Goal: Navigation & Orientation: Find specific page/section

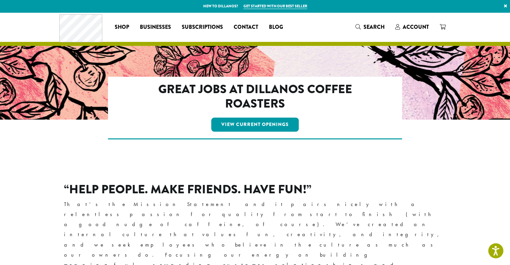
click at [310, 26] on div "Coffee All Coffees Best Sellers Blends Single Origins Dillanos Limited Organic …" at bounding box center [254, 27] width 391 height 28
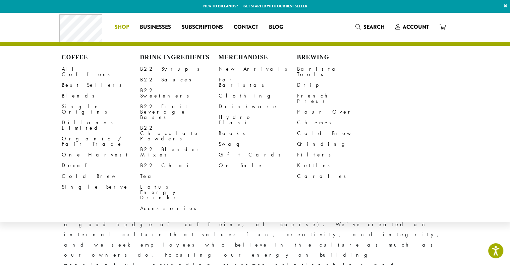
click at [422, 4] on p "New to Dillanos? Get started with our best seller ×" at bounding box center [255, 6] width 510 height 12
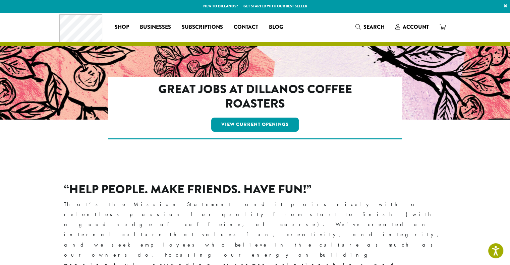
click at [314, 26] on div "Coffee All Coffees Best Sellers Blends Single Origins Dillanos Limited Organic …" at bounding box center [254, 27] width 391 height 28
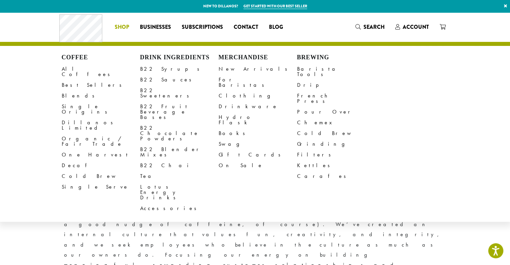
click at [118, 25] on li "Coffee All Coffees Best Sellers Blends Single Origins Dillanos Limited Organic …" at bounding box center [121, 27] width 25 height 11
click at [114, 26] on link "Shop" at bounding box center [121, 27] width 25 height 11
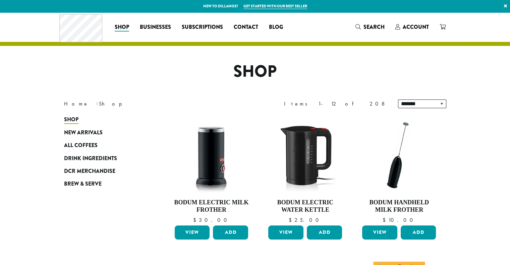
click at [320, 16] on div "Coffee All Coffees Best Sellers Blends Single Origins Dillanos Limited Organic …" at bounding box center [254, 27] width 391 height 28
click at [450, 24] on link at bounding box center [442, 26] width 17 height 11
click at [333, 32] on div "Coffee All Coffees Best Sellers Blends Single Origins Dillanos Limited Organic …" at bounding box center [254, 27] width 391 height 28
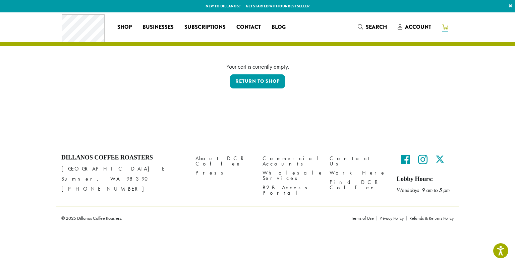
click at [49, 25] on header "Coffee All Coffees Best Sellers Blends Single Origins Dillanos Limited Organic …" at bounding box center [257, 29] width 515 height 34
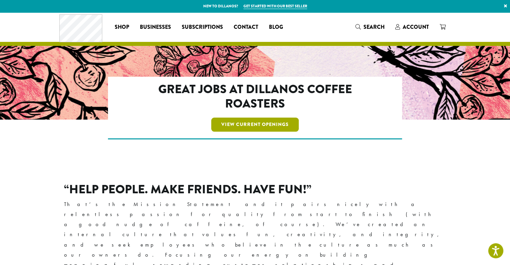
click at [245, 121] on link "View Current Openings" at bounding box center [254, 125] width 87 height 14
